Goal: Task Accomplishment & Management: Use online tool/utility

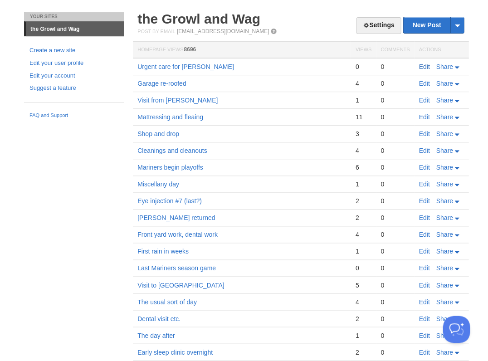
click at [422, 66] on link "Edit" at bounding box center [424, 66] width 11 height 7
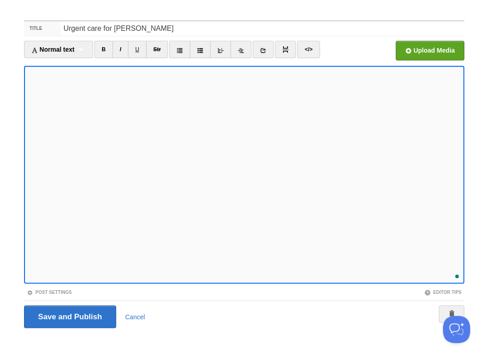
scroll to position [348, 0]
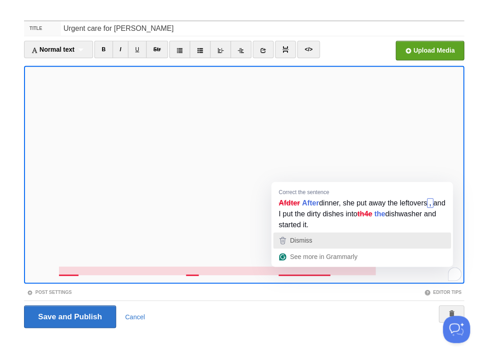
click at [325, 237] on div "Dismiss" at bounding box center [362, 241] width 170 height 14
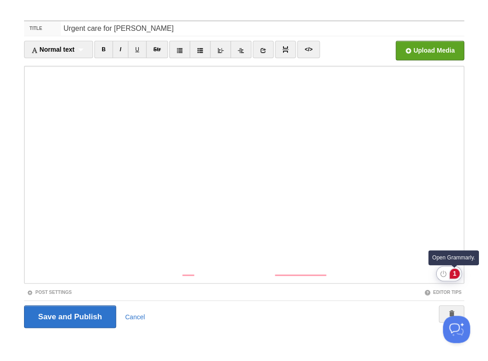
click at [456, 272] on div "1" at bounding box center [455, 274] width 10 height 10
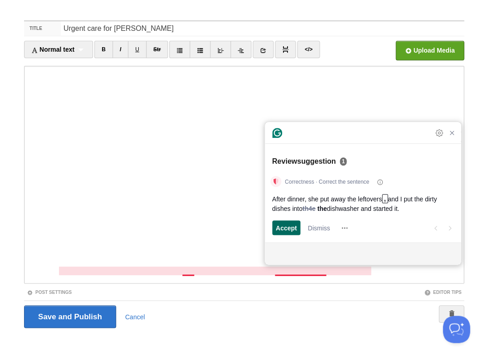
click at [285, 228] on span "Accept" at bounding box center [286, 228] width 21 height 10
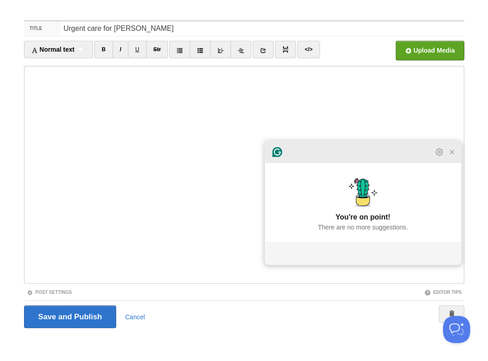
click at [452, 156] on icon "Close Grammarly Assistant" at bounding box center [451, 151] width 7 height 7
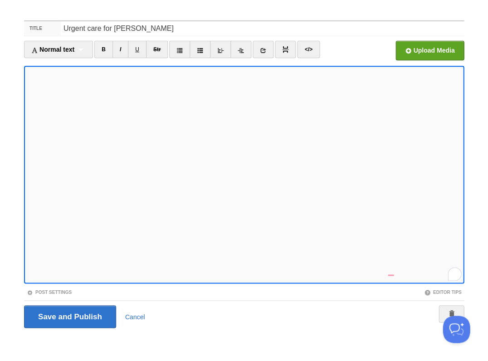
scroll to position [366, 0]
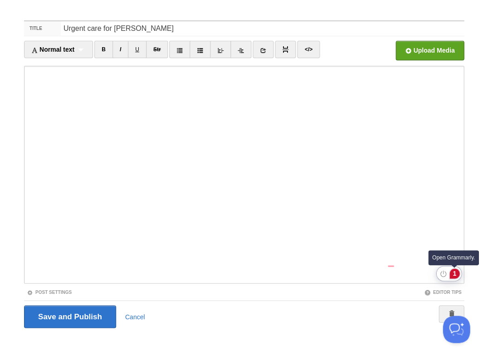
click at [454, 274] on div "1" at bounding box center [455, 274] width 10 height 10
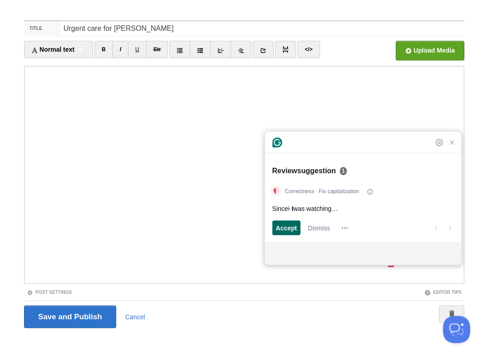
click at [290, 225] on span "Accept" at bounding box center [286, 228] width 21 height 10
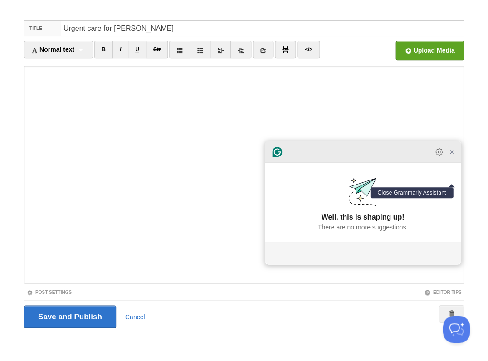
click at [454, 156] on icon "Close Grammarly Assistant" at bounding box center [451, 151] width 7 height 7
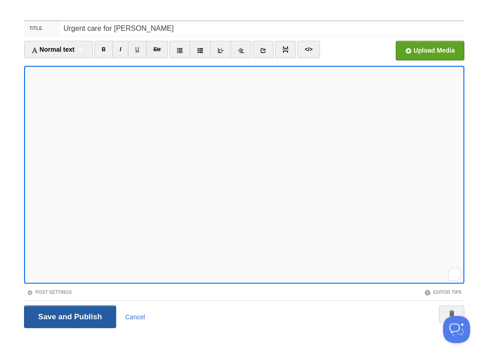
click at [69, 316] on input "Save and Publish" at bounding box center [70, 316] width 92 height 23
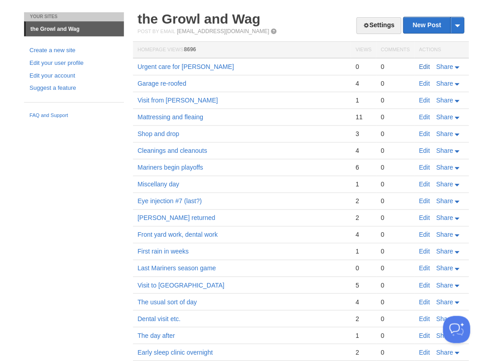
click at [422, 65] on link "Edit" at bounding box center [424, 66] width 11 height 7
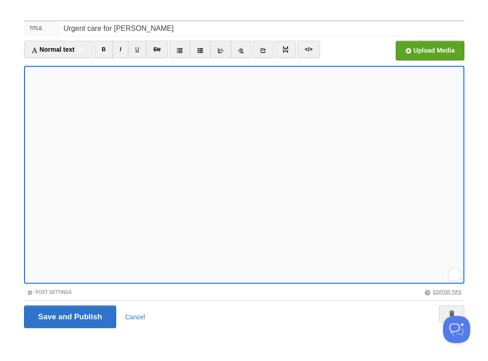
scroll to position [399, 0]
click at [69, 316] on input "Save and Publish" at bounding box center [70, 316] width 92 height 23
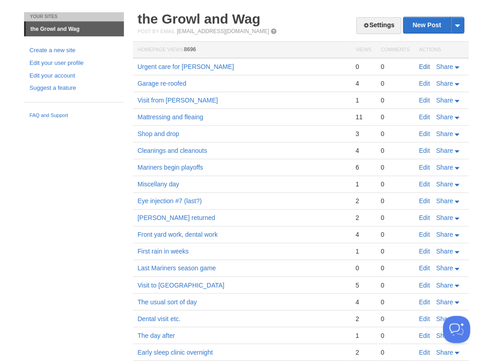
click at [422, 67] on link "Edit" at bounding box center [424, 66] width 11 height 7
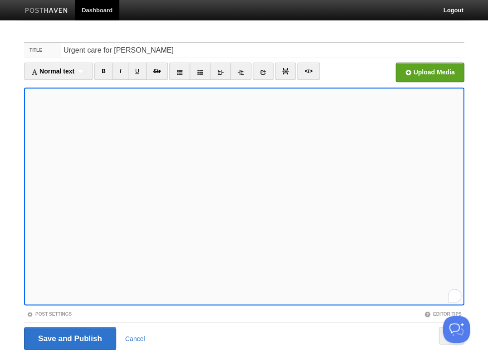
scroll to position [22, 0]
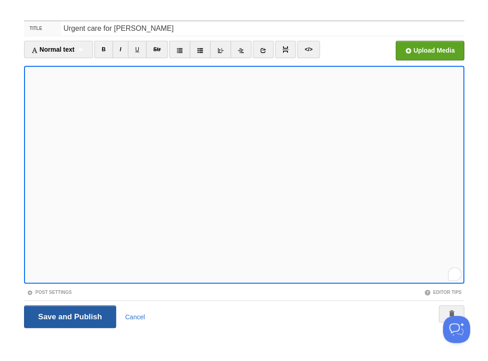
click at [69, 316] on input "Save and Publish" at bounding box center [70, 316] width 92 height 23
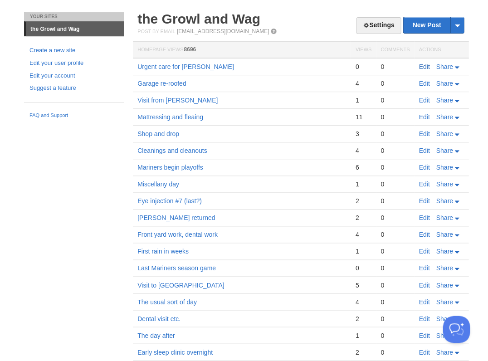
click at [426, 67] on link "Edit" at bounding box center [424, 66] width 11 height 7
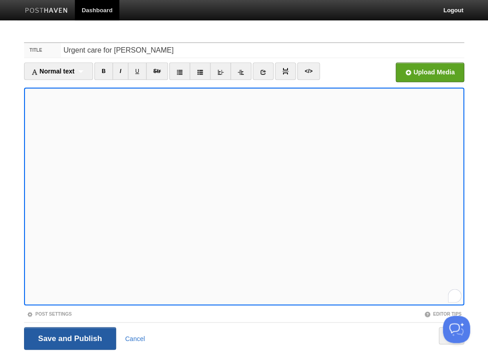
click at [69, 337] on input "Save and Publish" at bounding box center [70, 338] width 92 height 23
